Goal: Task Accomplishment & Management: Use online tool/utility

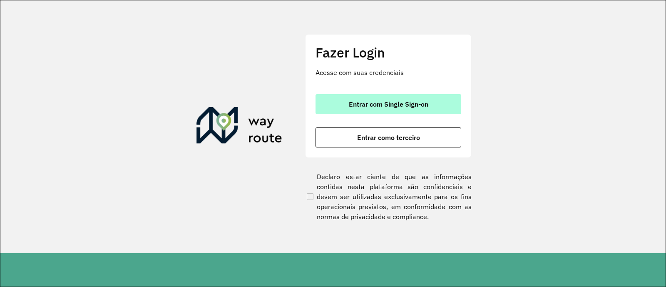
click at [404, 105] on span "Entrar com Single Sign-on" at bounding box center [388, 104] width 79 height 7
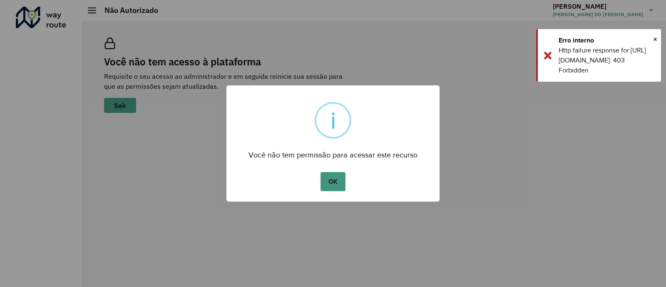
click at [339, 186] on button "OK" at bounding box center [332, 181] width 25 height 19
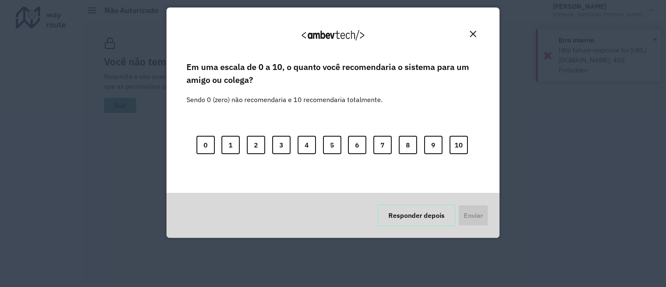
click at [410, 213] on button "Responder depois" at bounding box center [416, 215] width 78 height 22
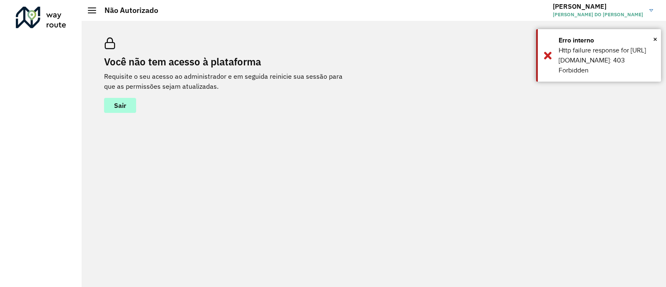
click at [115, 106] on span "Sair" at bounding box center [120, 105] width 12 height 7
